Goal: Information Seeking & Learning: Find specific page/section

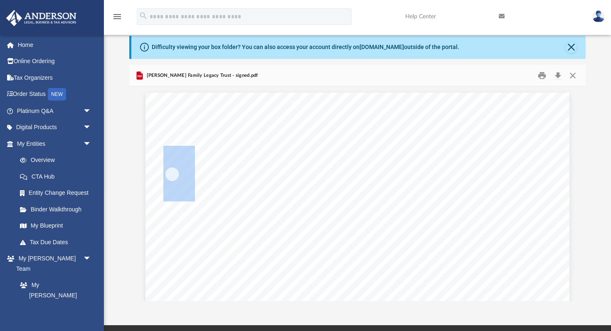
scroll to position [561, 0]
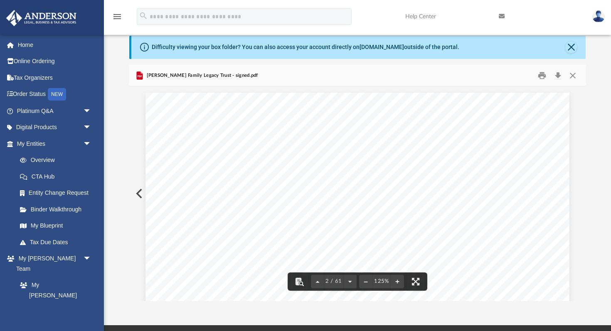
click at [572, 82] on div "Taylor Family Legacy Trust - signed.pdf" at bounding box center [357, 76] width 456 height 22
click at [572, 77] on button "Close" at bounding box center [572, 75] width 15 height 13
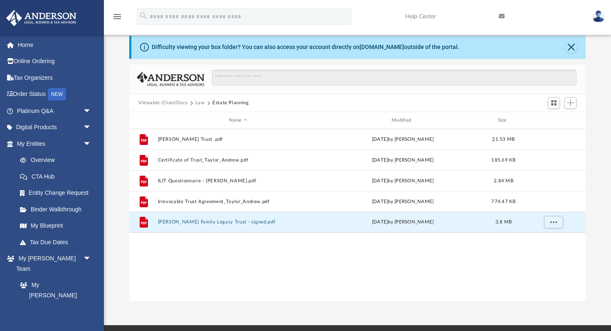
click at [201, 104] on button "Law" at bounding box center [200, 102] width 10 height 7
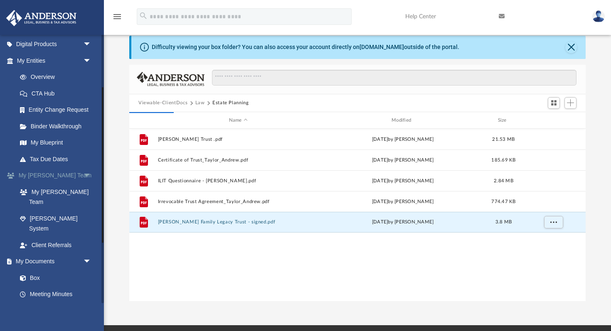
scroll to position [106, 0]
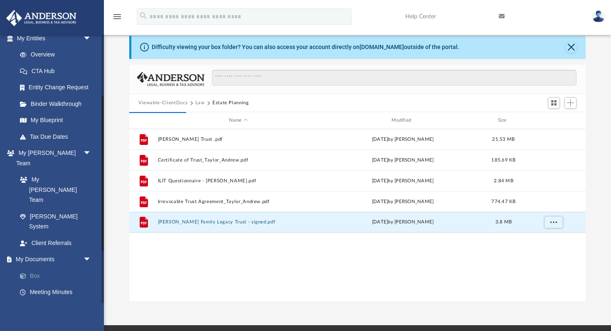
click at [37, 268] on link "Box" at bounding box center [58, 276] width 92 height 17
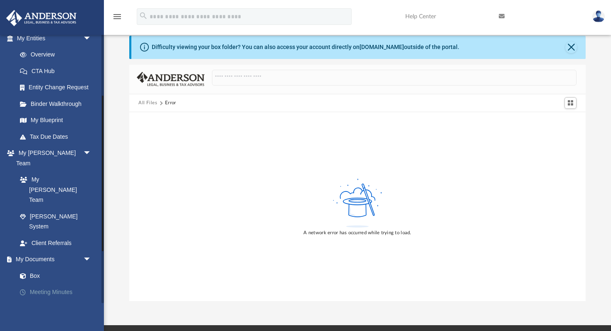
click at [39, 284] on link "Meeting Minutes" at bounding box center [58, 292] width 92 height 17
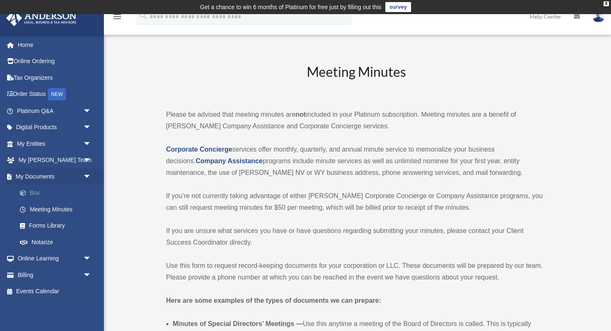
click at [35, 195] on link "Box" at bounding box center [58, 193] width 92 height 17
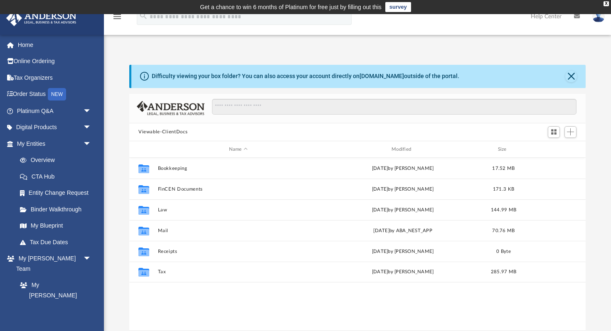
scroll to position [189, 456]
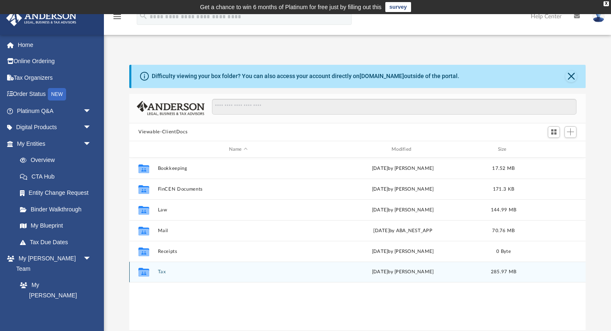
click at [163, 273] on button "Tax" at bounding box center [238, 272] width 161 height 5
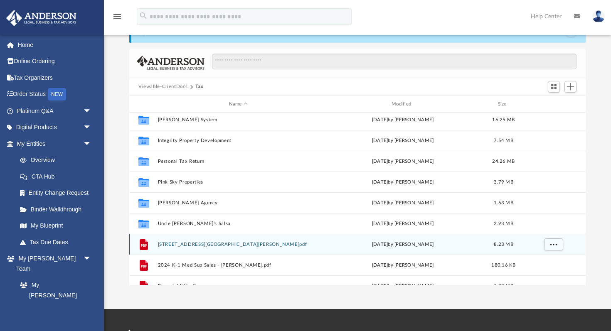
scroll to position [52, 0]
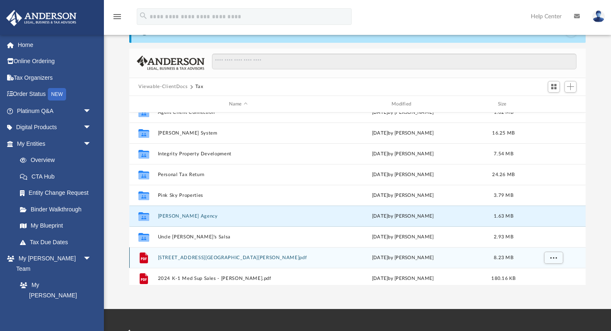
click at [174, 217] on button "Taylor Agency" at bounding box center [238, 216] width 161 height 5
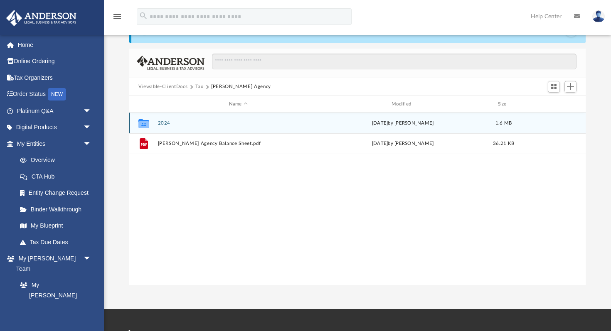
scroll to position [0, 0]
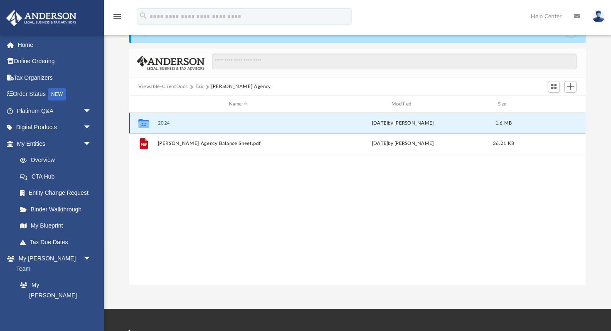
click at [167, 124] on button "2024" at bounding box center [238, 123] width 161 height 5
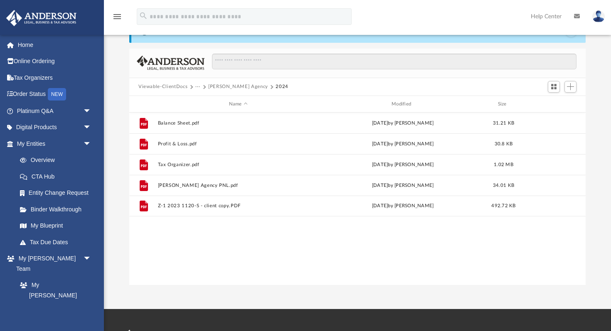
click at [221, 90] on div "Viewable-ClientDocs ··· Taylor Agency 2024" at bounding box center [357, 87] width 456 height 18
click at [221, 90] on button "Taylor Agency" at bounding box center [238, 86] width 60 height 7
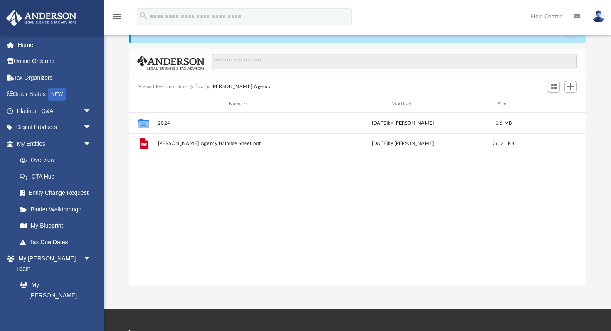
click at [201, 87] on button "Tax" at bounding box center [199, 86] width 8 height 7
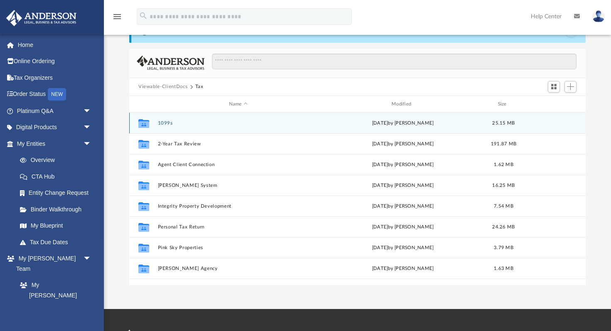
click at [168, 122] on button "1099s" at bounding box center [238, 123] width 161 height 5
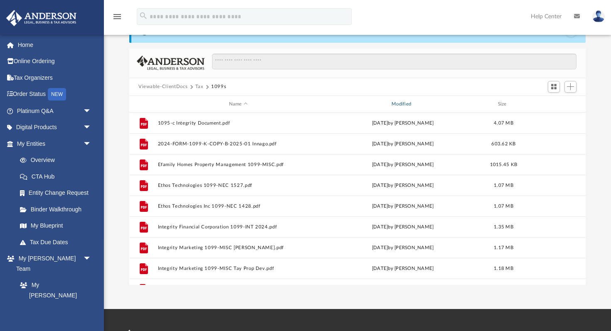
click at [409, 102] on div "Modified" at bounding box center [402, 104] width 161 height 7
click at [410, 105] on div "Modified" at bounding box center [402, 104] width 161 height 7
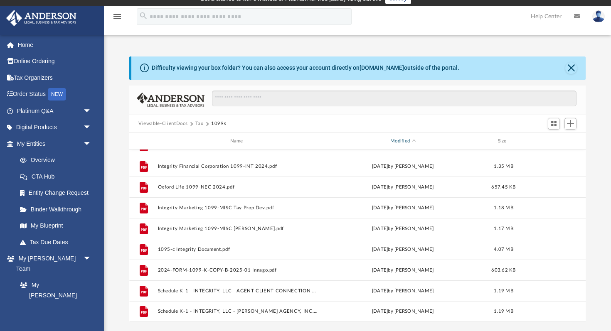
scroll to position [3, 0]
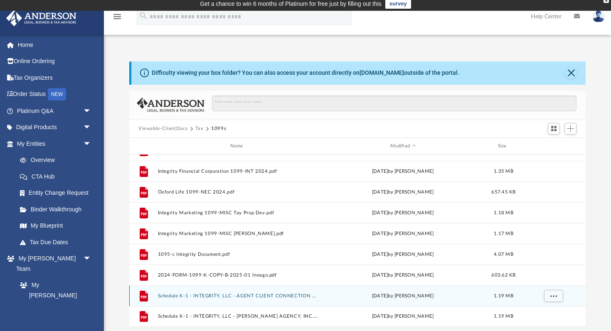
click at [224, 295] on button "Schedule K-1 - INTEGRITY, LLC - AGENT CLIENT CONNECTION CORPORATION.pdf" at bounding box center [238, 295] width 161 height 5
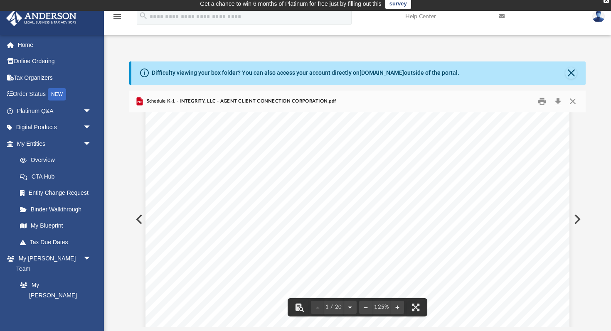
scroll to position [35, 0]
click at [572, 101] on button "Close" at bounding box center [572, 101] width 15 height 13
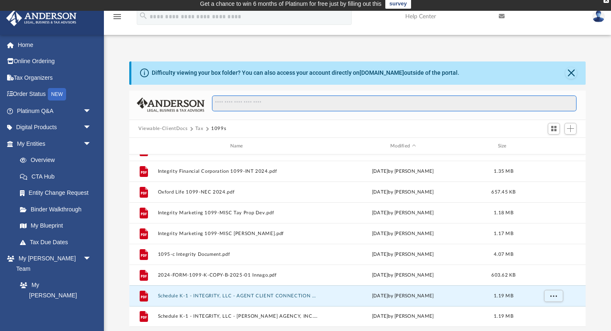
click at [230, 101] on input "Search files and folders" at bounding box center [394, 104] width 365 height 16
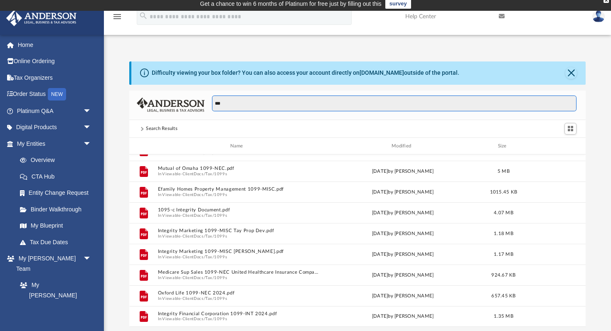
type input "***"
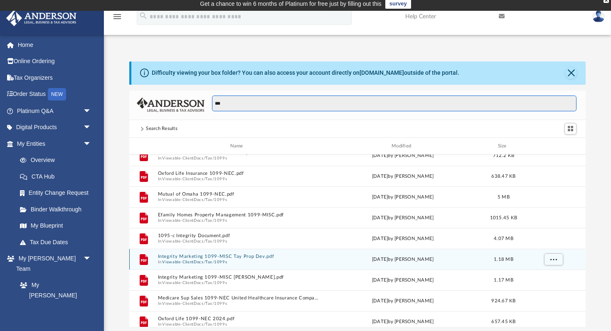
scroll to position [0, 0]
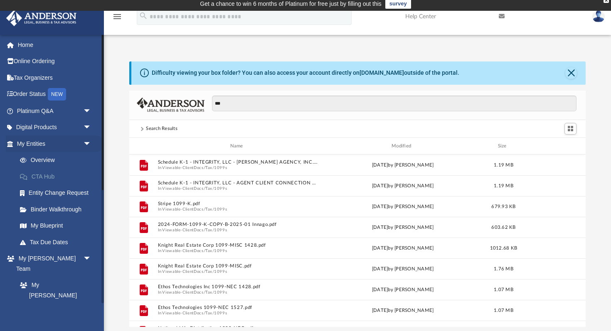
click at [50, 177] on link "CTA Hub" at bounding box center [58, 176] width 92 height 17
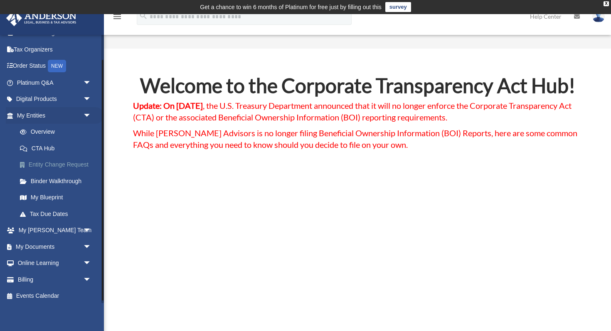
scroll to position [31, 0]
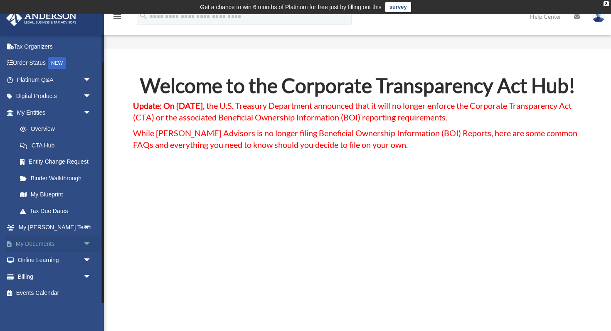
click at [88, 247] on span "arrow_drop_down" at bounding box center [91, 244] width 17 height 17
click at [37, 261] on link "Box" at bounding box center [58, 260] width 92 height 17
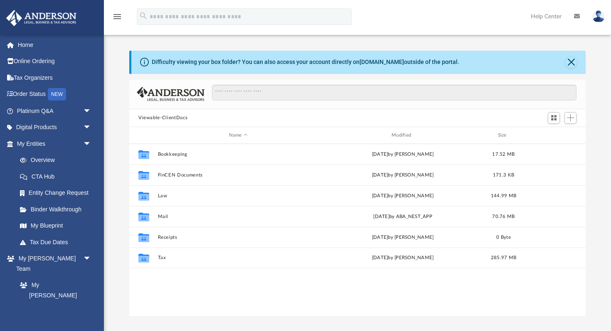
scroll to position [189, 456]
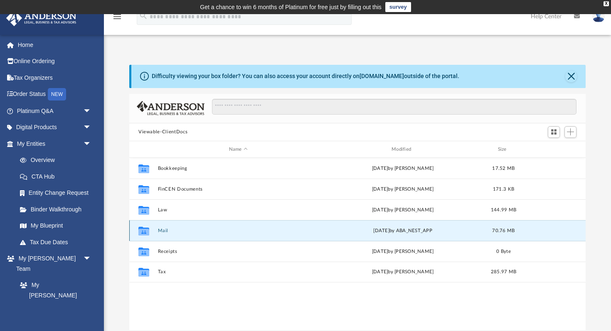
click at [159, 232] on button "Mail" at bounding box center [238, 230] width 161 height 5
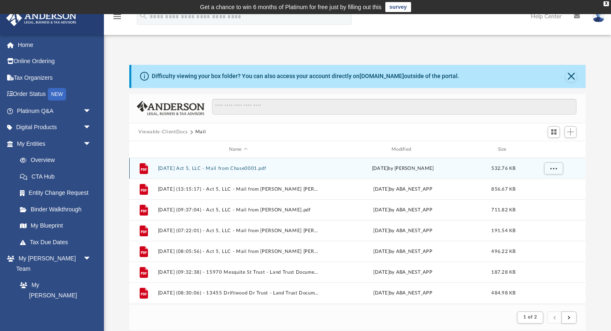
scroll to position [0, 0]
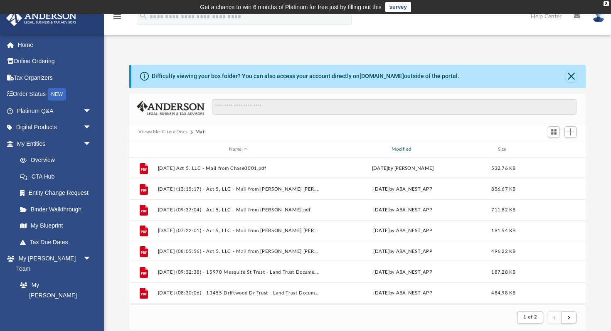
click at [412, 148] on div "Modified" at bounding box center [402, 149] width 161 height 7
click at [415, 148] on div "Modified" at bounding box center [402, 149] width 161 height 7
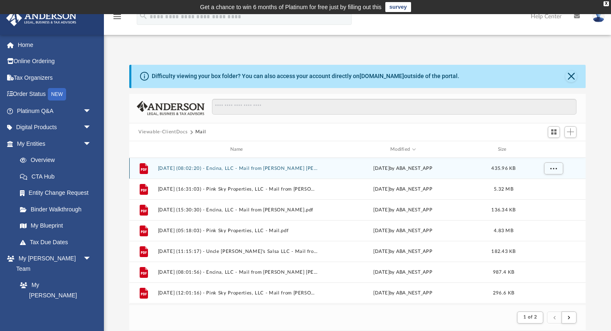
click at [255, 170] on button "[DATE] (08:02:20) - Encina, LLC - Mail from [PERSON_NAME] [PERSON_NAME] [PERSON…" at bounding box center [238, 168] width 161 height 5
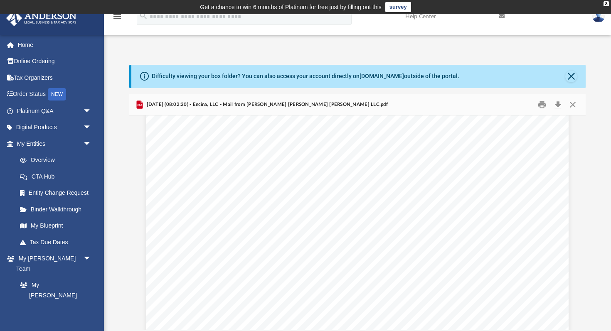
scroll to position [891, 0]
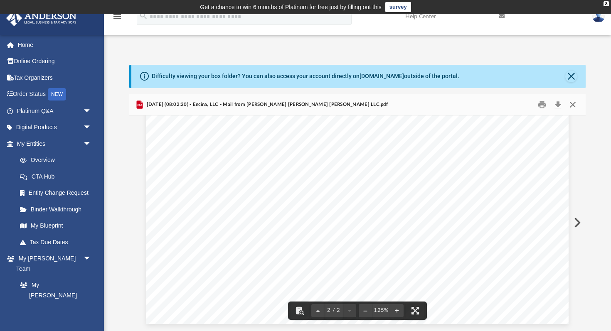
click at [571, 104] on button "Close" at bounding box center [572, 104] width 15 height 13
